Goal: Check status: Check status

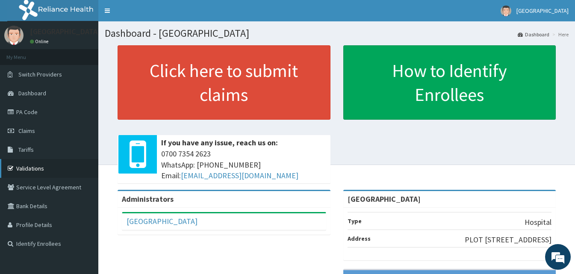
click at [26, 167] on link "Validations" at bounding box center [49, 168] width 98 height 19
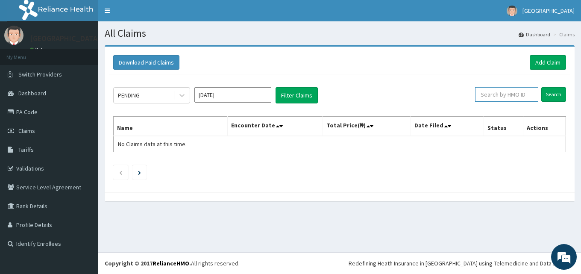
click at [496, 94] on input "text" at bounding box center [506, 94] width 63 height 15
paste input "FCC/15645/A"
type input "FCC/15645/A"
click at [549, 95] on input "Search" at bounding box center [553, 94] width 25 height 15
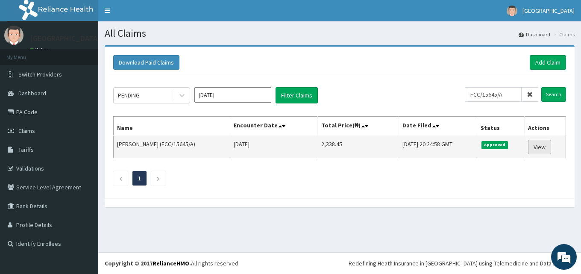
click at [543, 148] on link "View" at bounding box center [539, 147] width 23 height 15
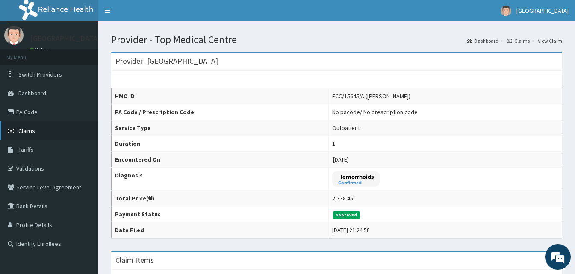
click at [35, 131] on link "Claims" at bounding box center [49, 130] width 98 height 19
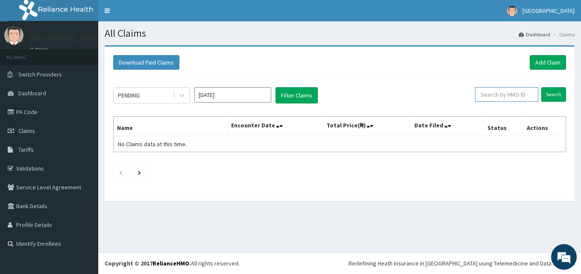
click at [497, 95] on input "text" at bounding box center [506, 94] width 63 height 15
paste input "DAL/11076/A"
type input "DAL/11076/A"
click at [549, 95] on input "Search" at bounding box center [553, 94] width 25 height 15
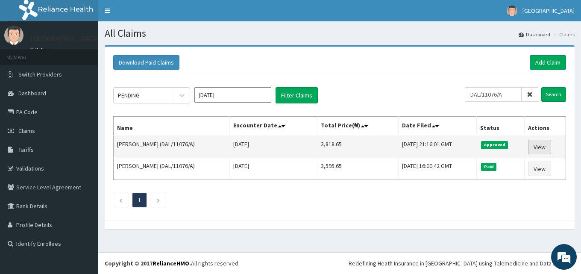
click at [538, 145] on link "View" at bounding box center [539, 147] width 23 height 15
